Goal: Task Accomplishment & Management: Manage account settings

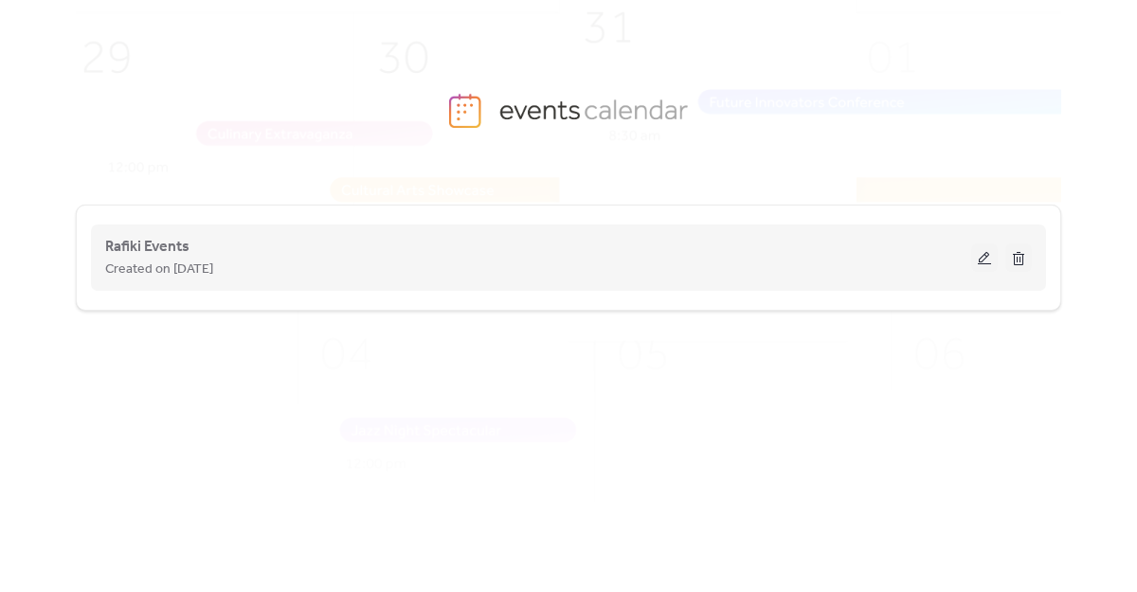
scroll to position [2, 0]
click at [156, 249] on span "Rafiki Events" at bounding box center [147, 245] width 84 height 23
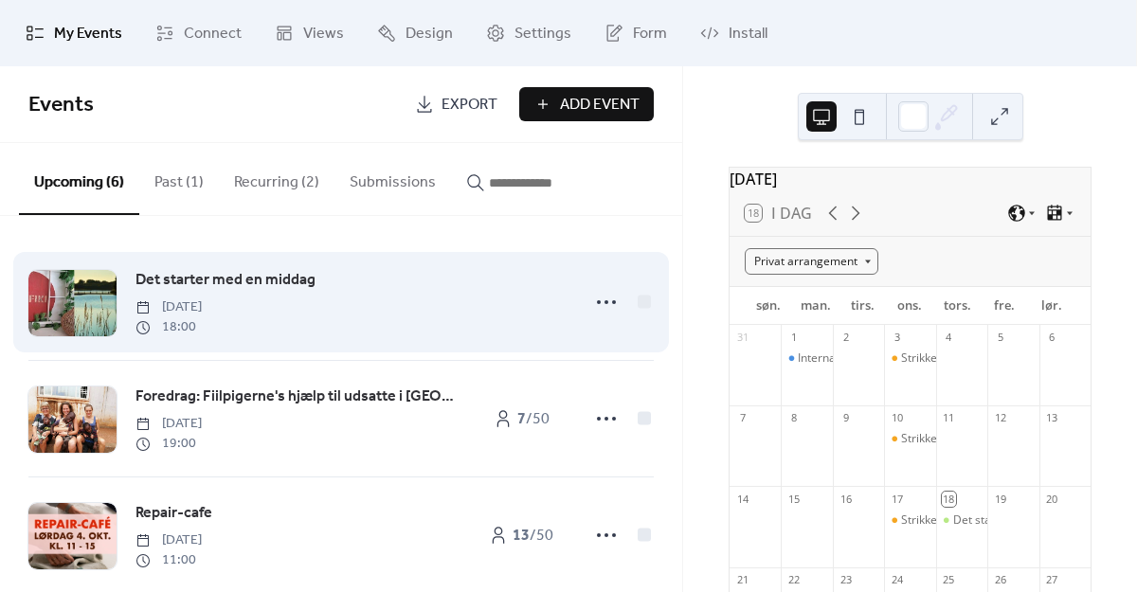
scroll to position [382, 0]
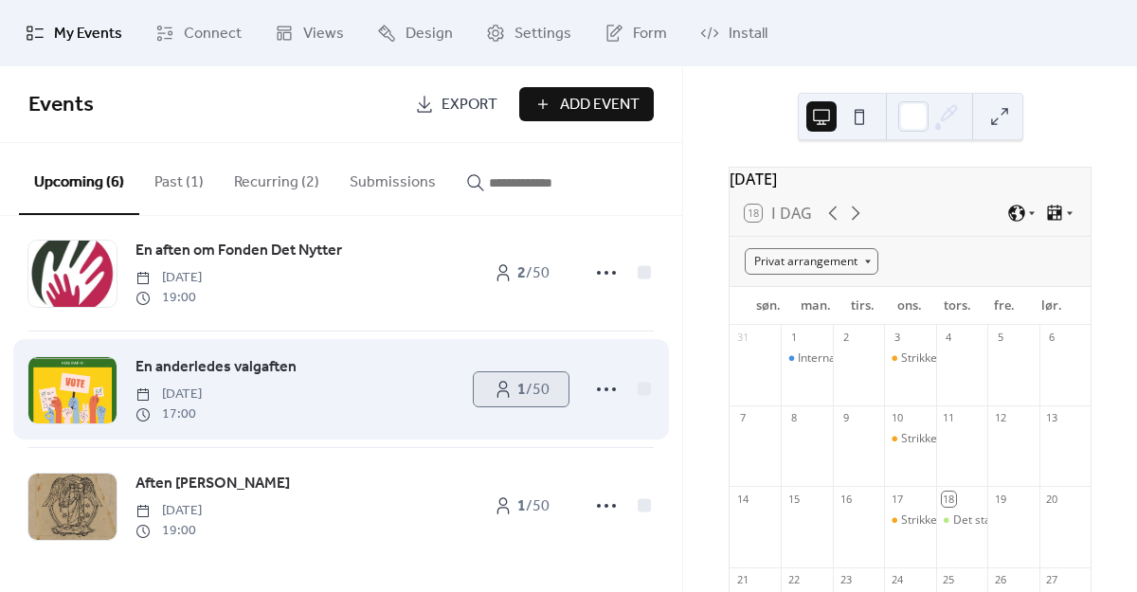
click at [532, 388] on span "1 / 50" at bounding box center [533, 390] width 32 height 23
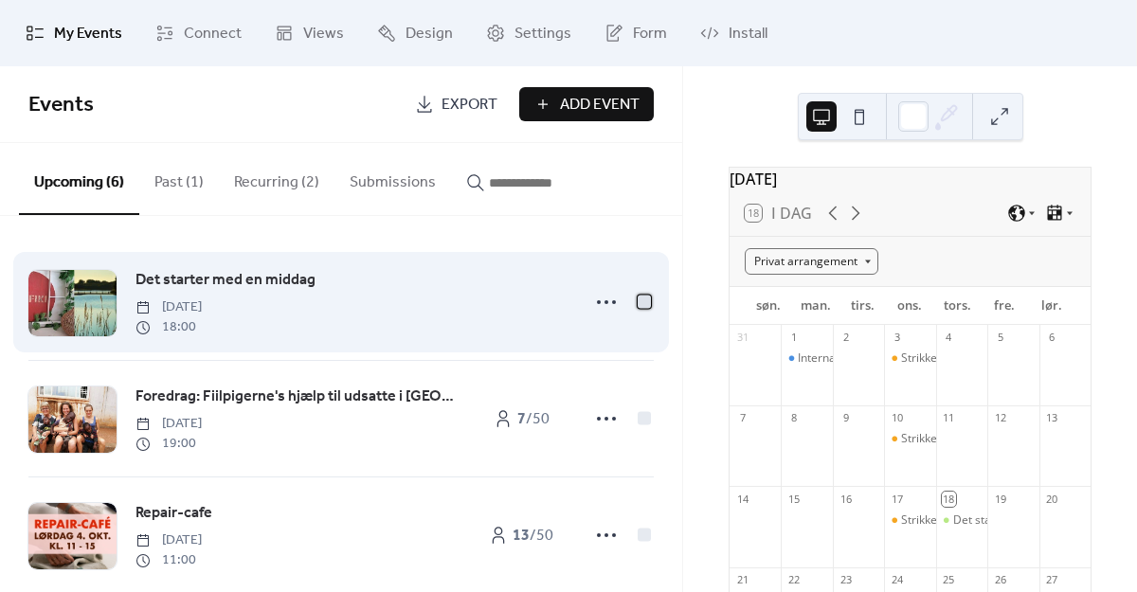
click at [643, 298] on div at bounding box center [644, 301] width 13 height 13
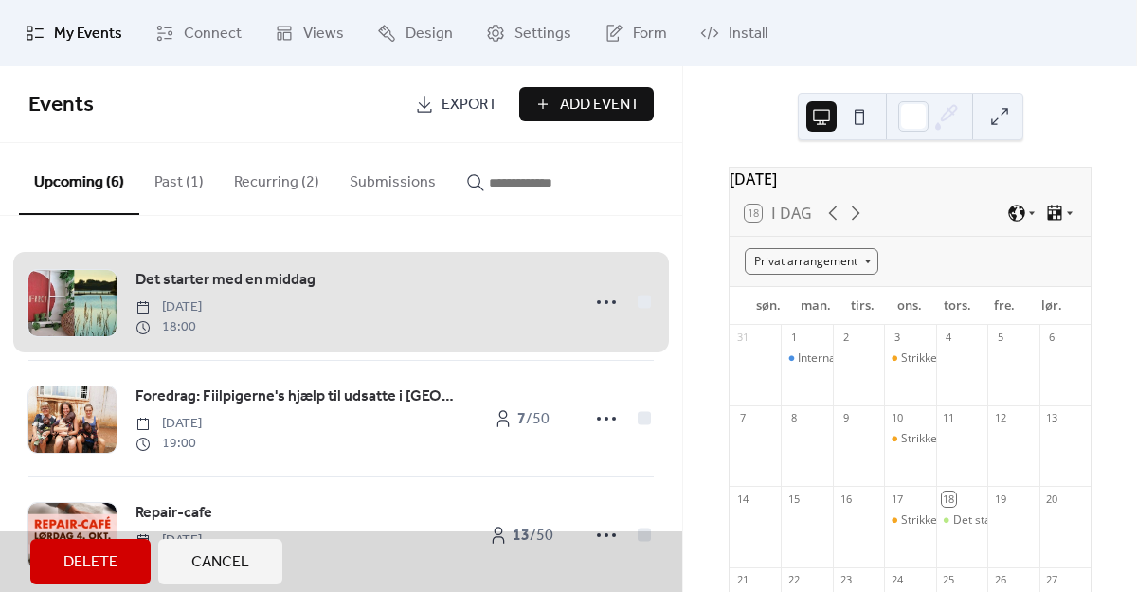
click at [100, 547] on button "Delete" at bounding box center [90, 561] width 120 height 45
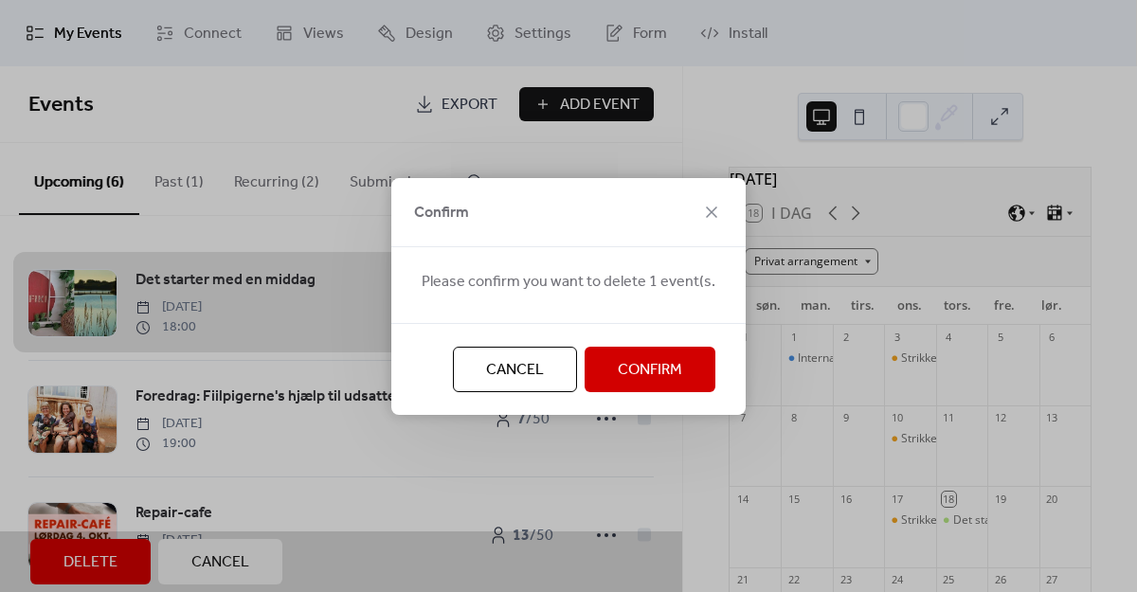
click at [668, 367] on span "Confirm" at bounding box center [650, 370] width 64 height 23
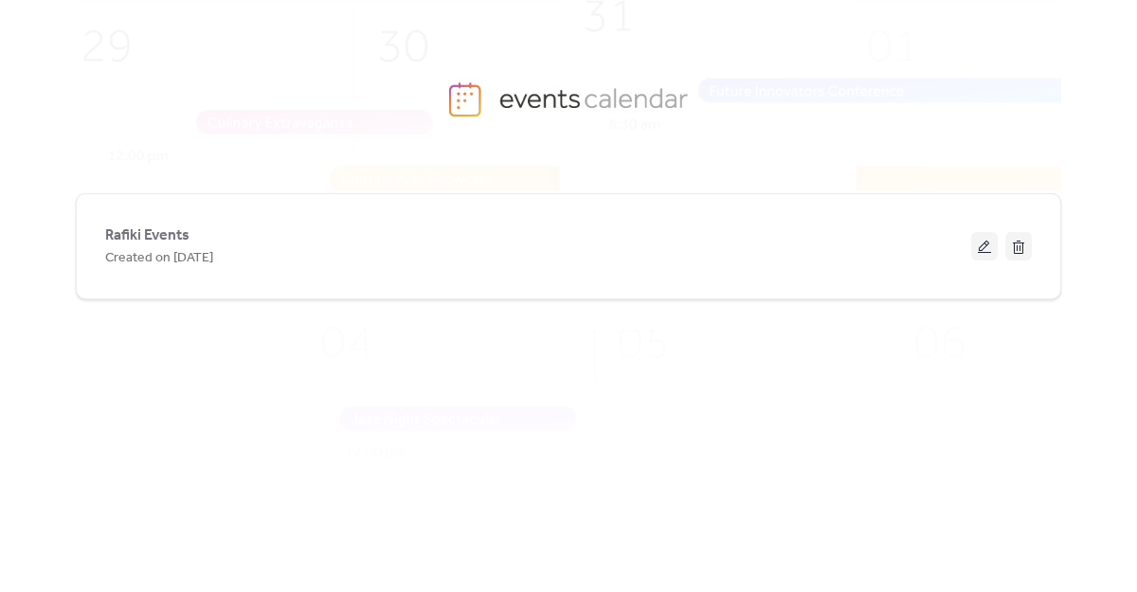
scroll to position [13, 0]
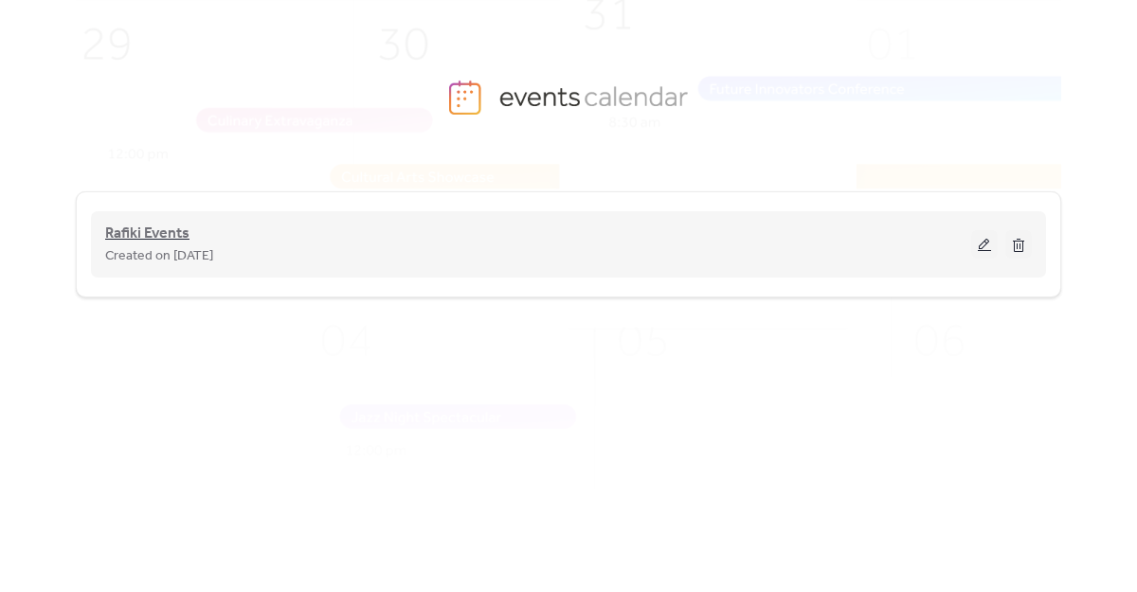
click at [147, 240] on span "Rafiki Events" at bounding box center [147, 234] width 84 height 23
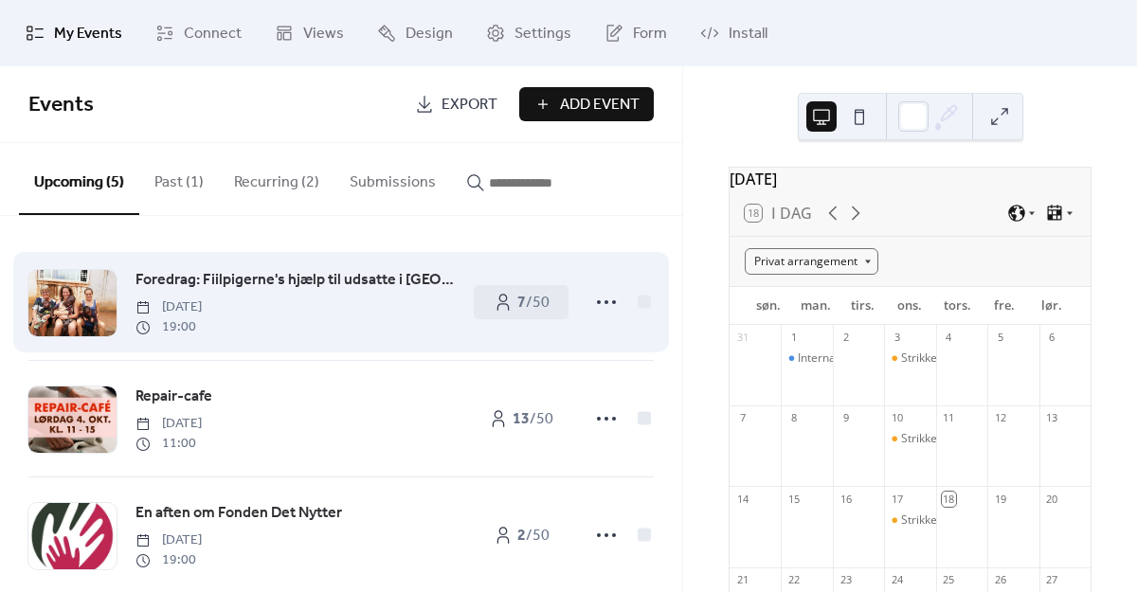
click at [362, 297] on div "Foredrag: Fiilpigerne's hjælp til udsatte i [GEOGRAPHIC_DATA] [DATE] 19:00" at bounding box center [295, 302] width 319 height 68
